Goal: Information Seeking & Learning: Find specific fact

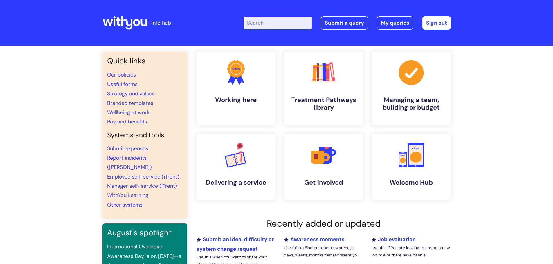
click at [292, 20] on input "Enter your search term here..." at bounding box center [278, 23] width 68 height 13
type input "salary"
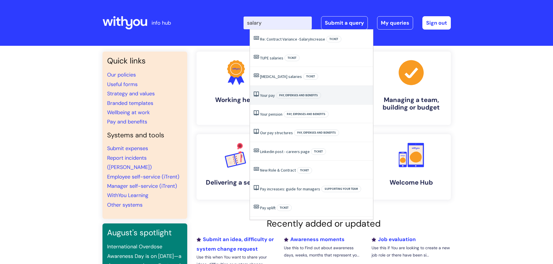
click at [327, 93] on li "Your pay Pay, expenses and benefits" at bounding box center [311, 95] width 123 height 19
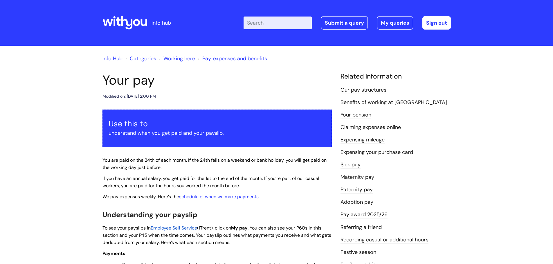
click at [366, 86] on li "Our pay structures" at bounding box center [396, 89] width 110 height 9
click at [367, 88] on link "Our pay structures" at bounding box center [364, 91] width 46 height 8
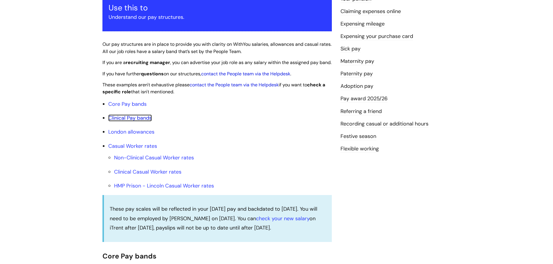
click at [139, 122] on link "Clinical Pay bands" at bounding box center [130, 118] width 44 height 7
